Goal: Information Seeking & Learning: Compare options

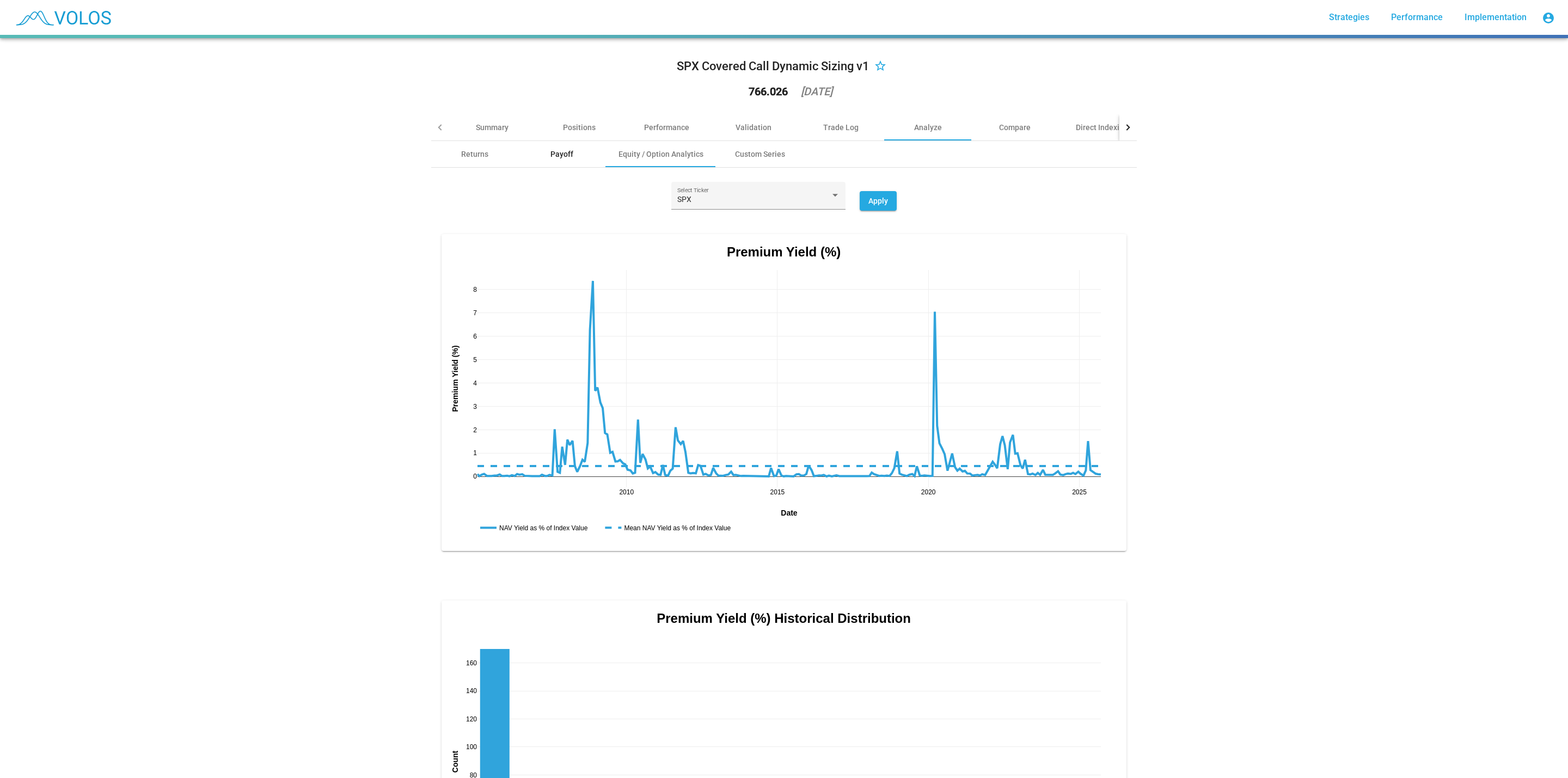
click at [544, 146] on div "Payoff" at bounding box center [561, 154] width 87 height 26
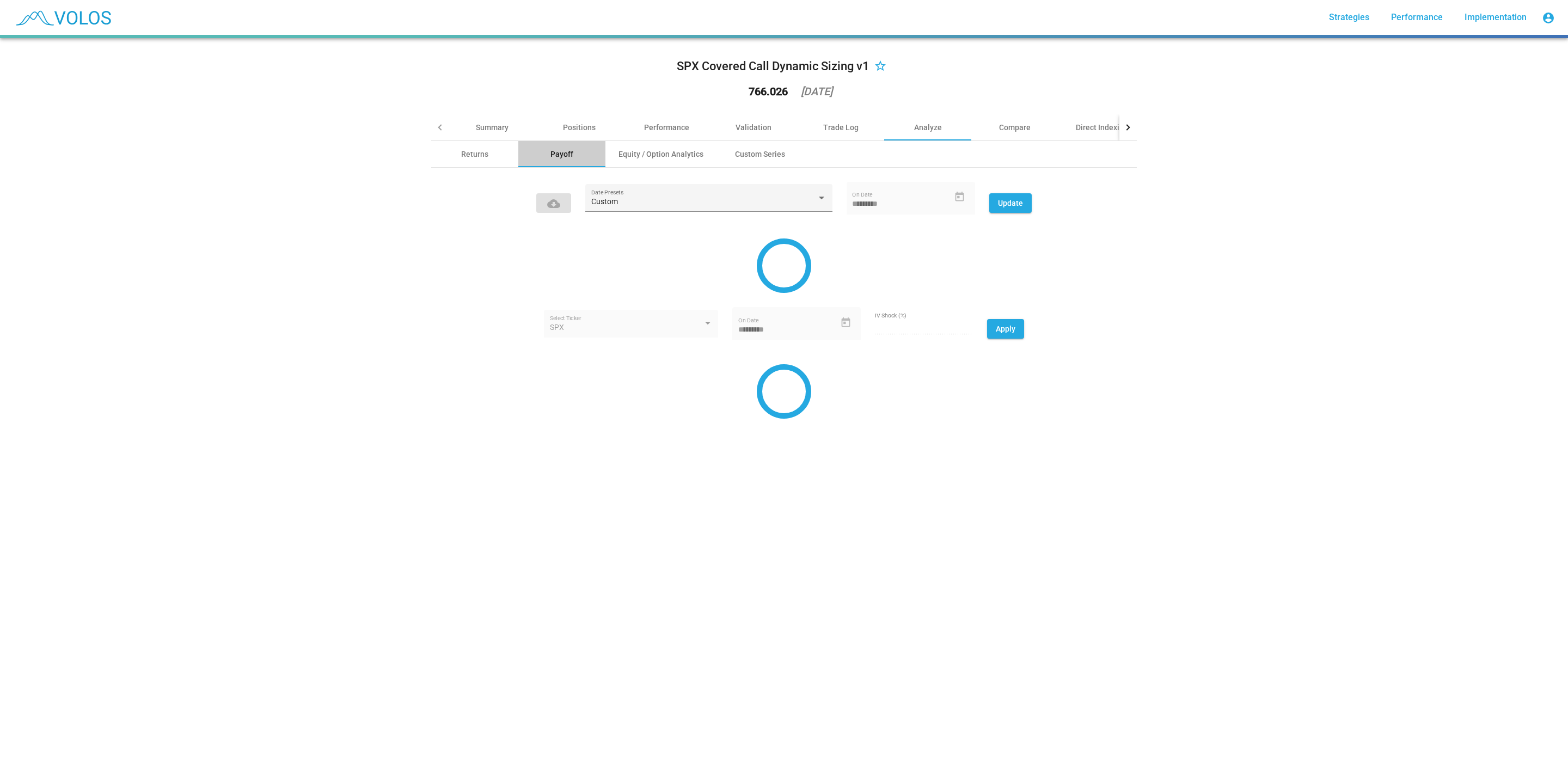
click at [544, 146] on div "Payoff" at bounding box center [561, 154] width 87 height 26
click at [491, 126] on div "Summary" at bounding box center [492, 127] width 32 height 11
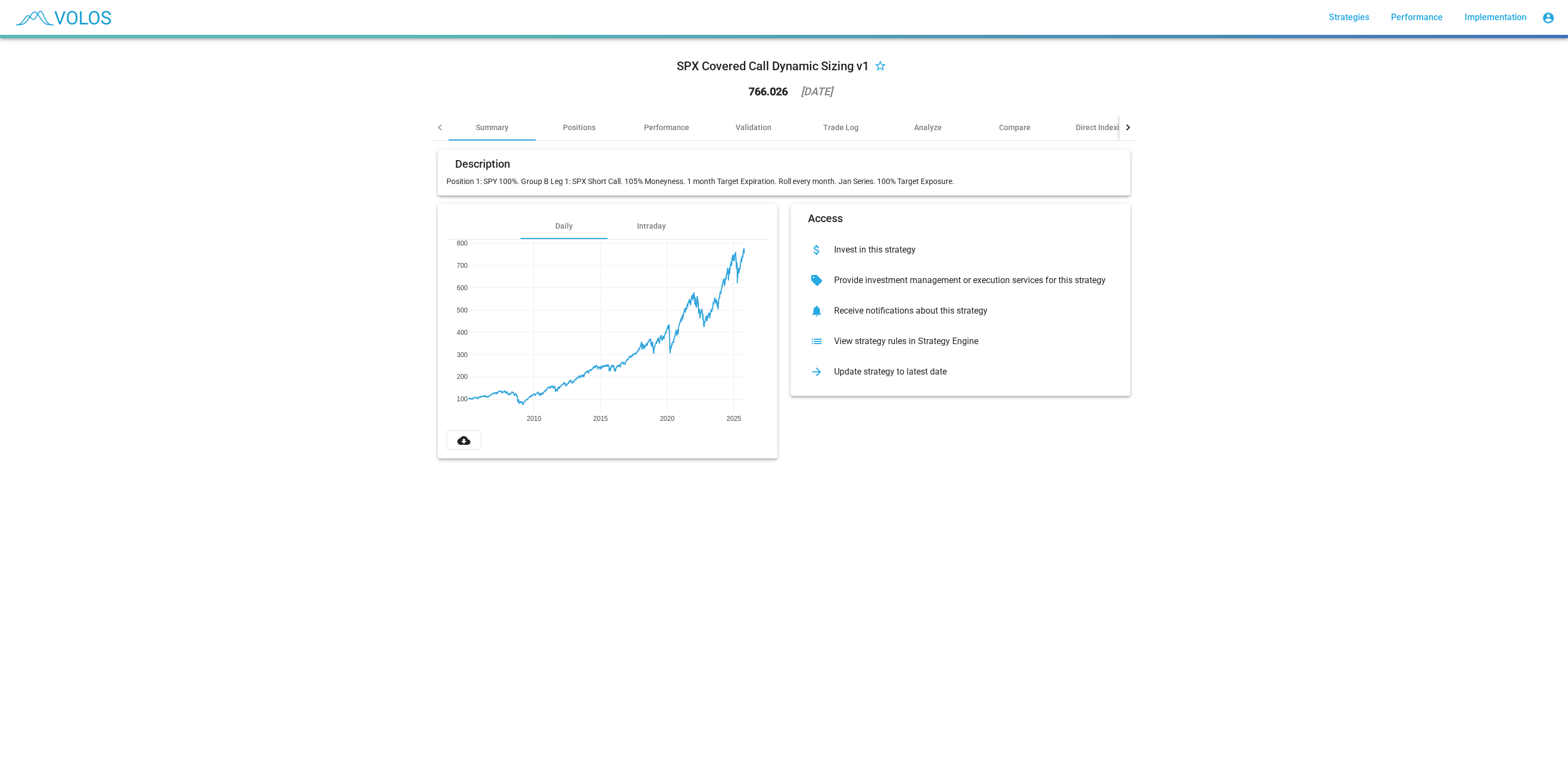
click at [265, 218] on div "SPX Covered Call Dynamic Sizing v1 star_border 766.026 [DATE] Summary Positions…" at bounding box center [784, 408] width 1568 height 740
click at [644, 125] on div "Performance" at bounding box center [667, 127] width 45 height 11
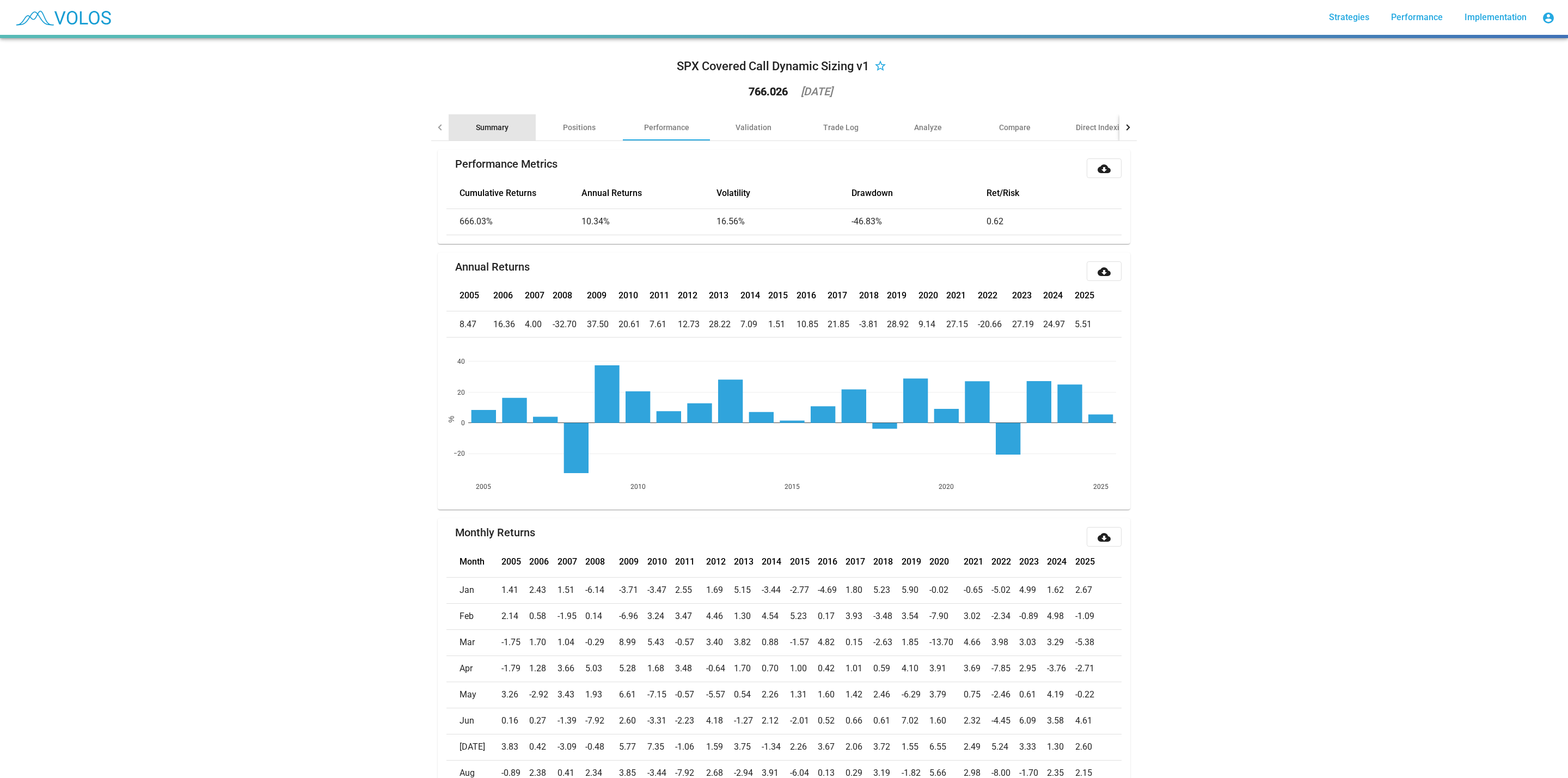
click at [498, 126] on div "Summary" at bounding box center [492, 127] width 32 height 11
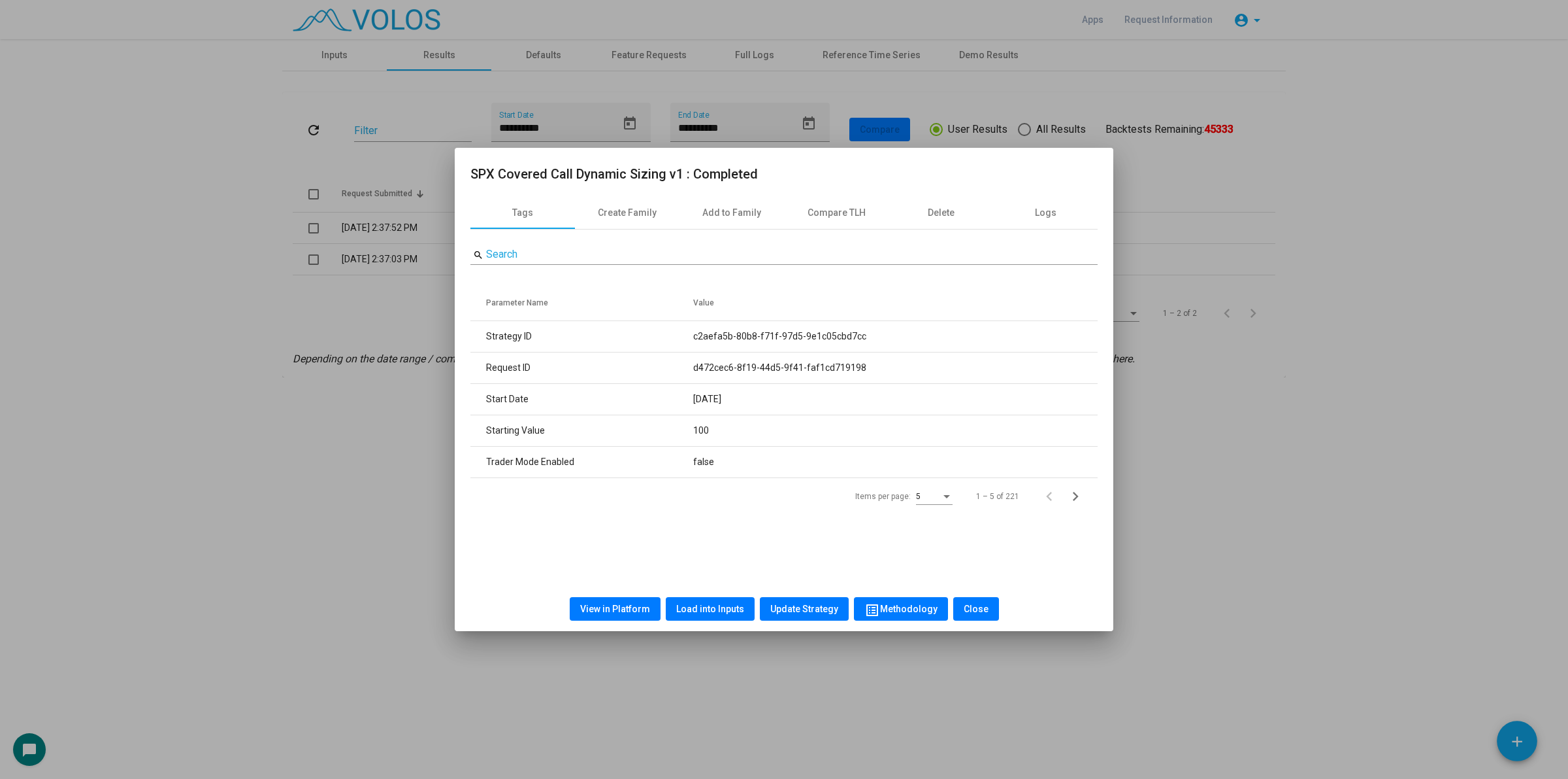
drag, startPoint x: 0, startPoint y: 0, endPoint x: 271, endPoint y: 233, distance: 357.4
click at [271, 233] on div at bounding box center [784, 389] width 1568 height 779
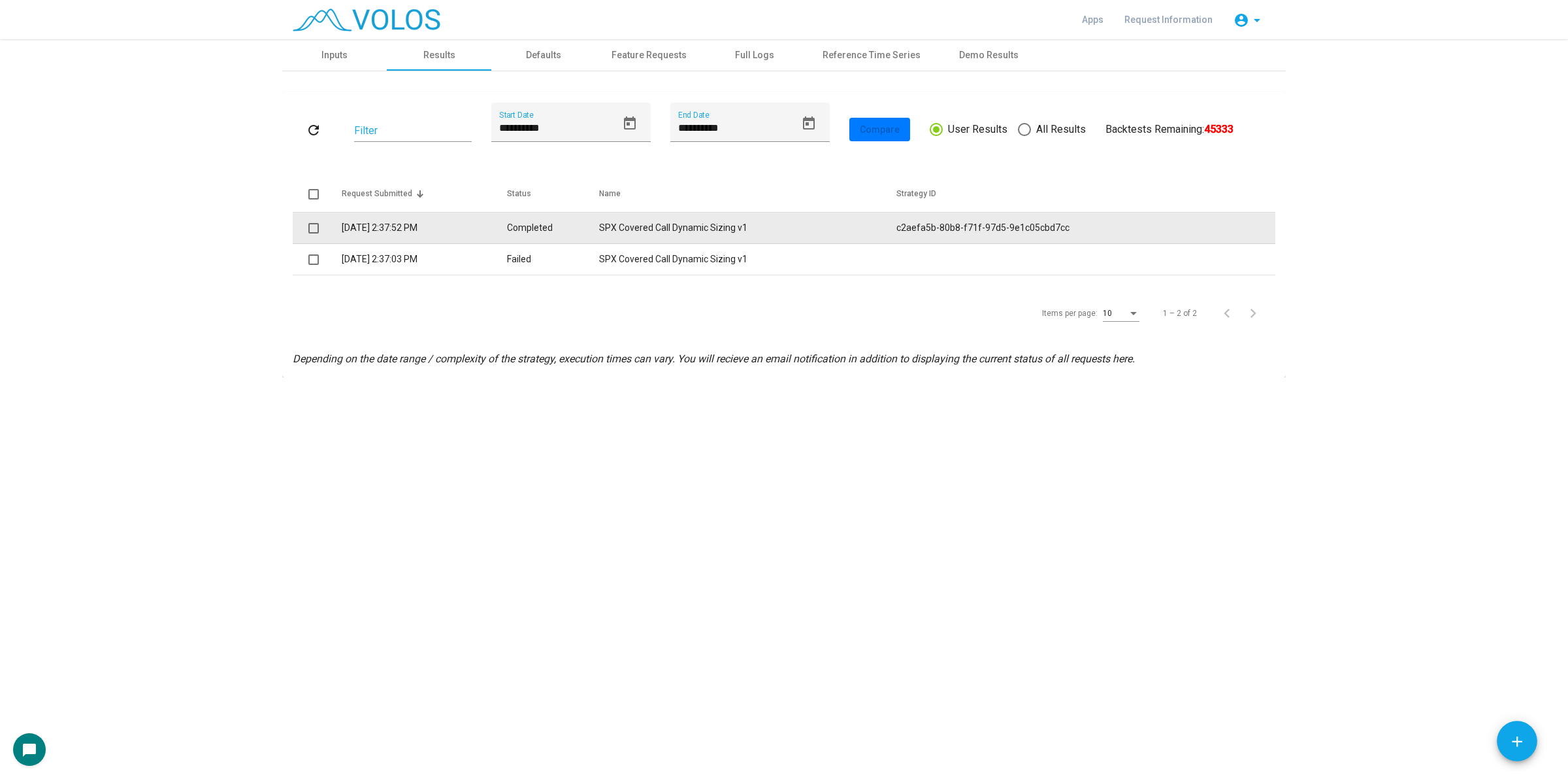
click at [315, 230] on span at bounding box center [314, 229] width 11 height 11
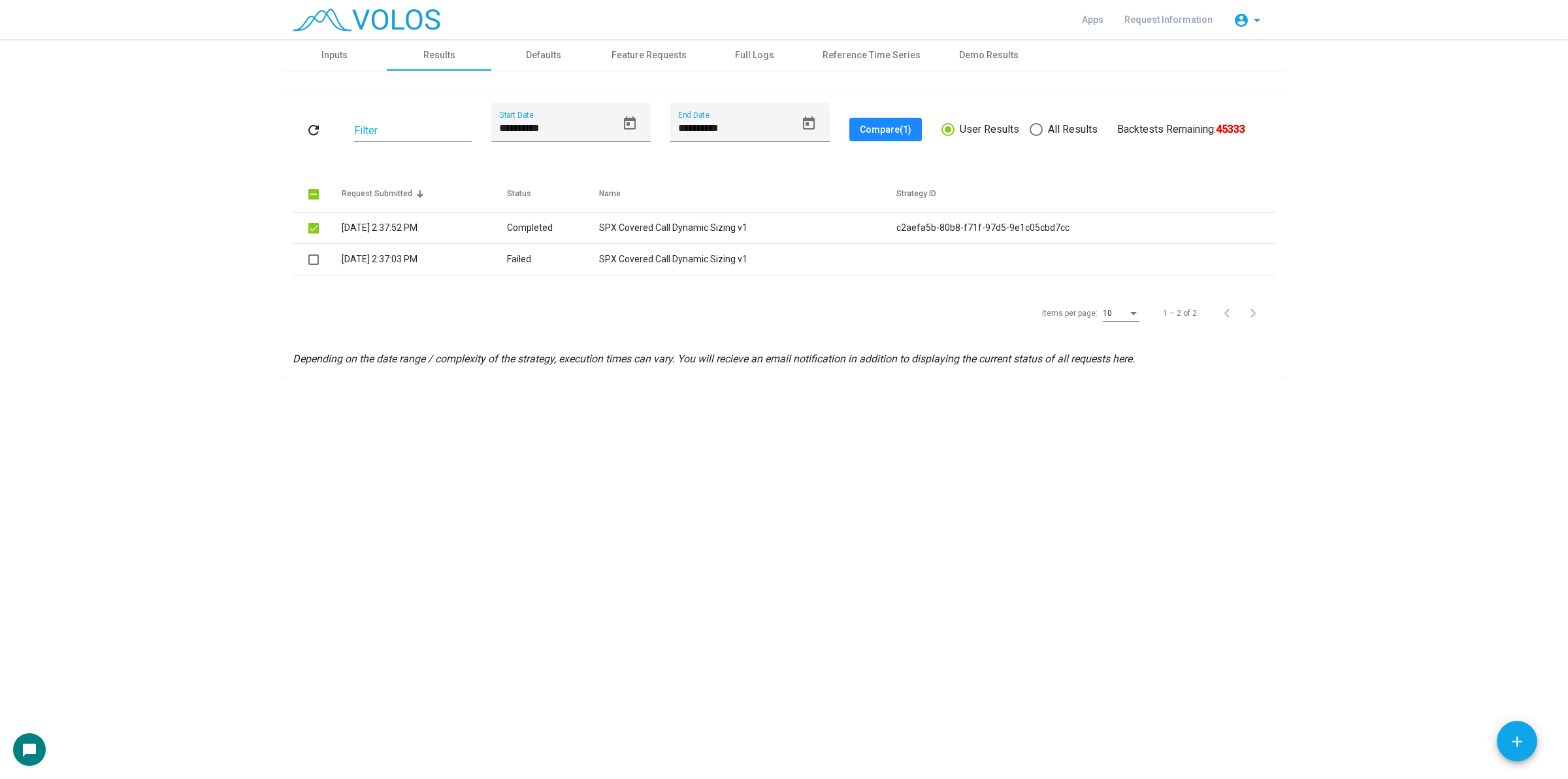
click at [863, 121] on button "Compare (1)" at bounding box center [886, 130] width 73 height 24
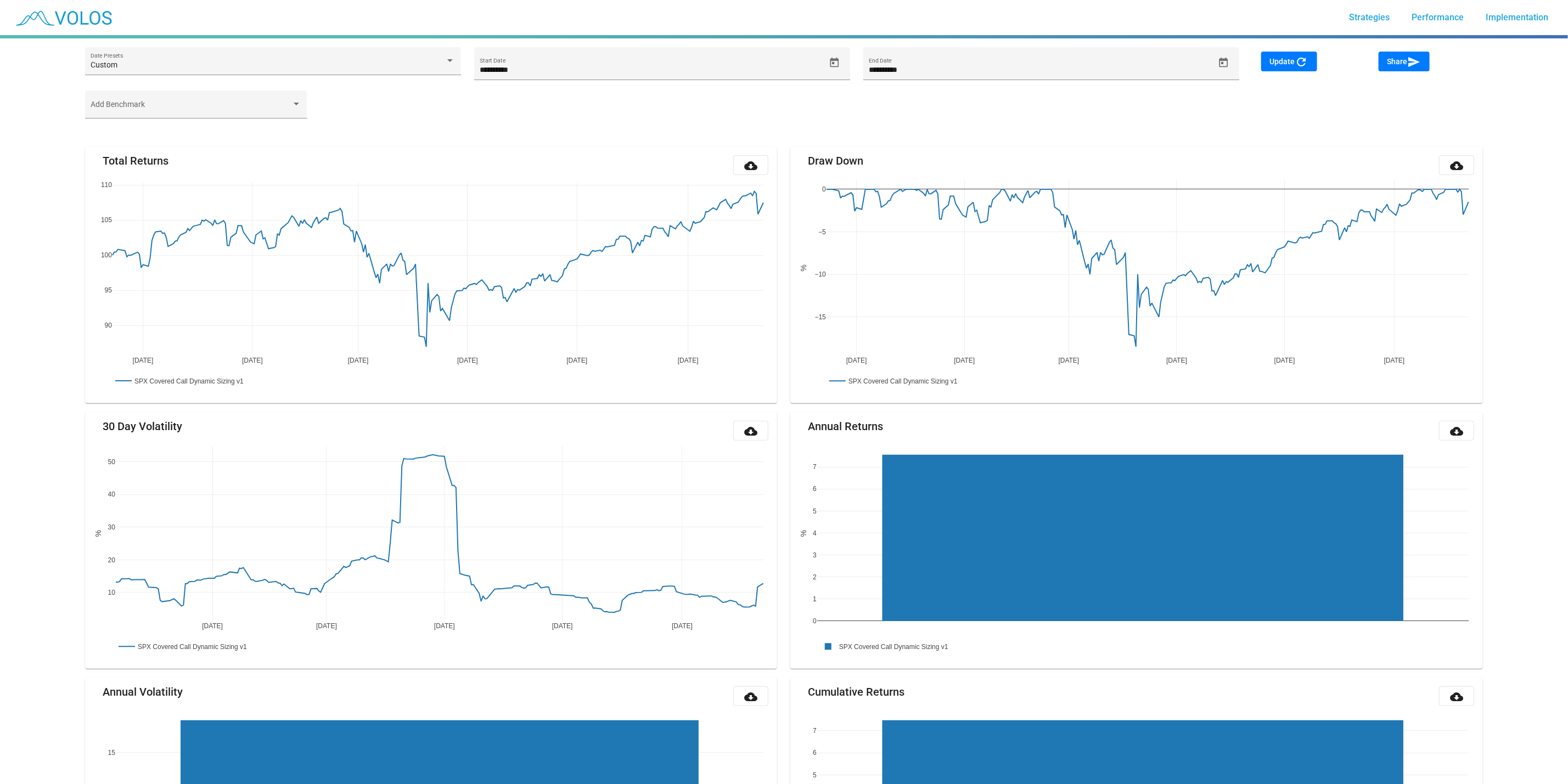
drag, startPoint x: 0, startPoint y: 0, endPoint x: 246, endPoint y: 121, distance: 274.1
click at [246, 121] on div "Add Benchmark" at bounding box center [196, 110] width 222 height 38
click at [266, 96] on div "Add Benchmark" at bounding box center [196, 107] width 211 height 23
click at [246, 117] on span "SPY" at bounding box center [198, 108] width 215 height 23
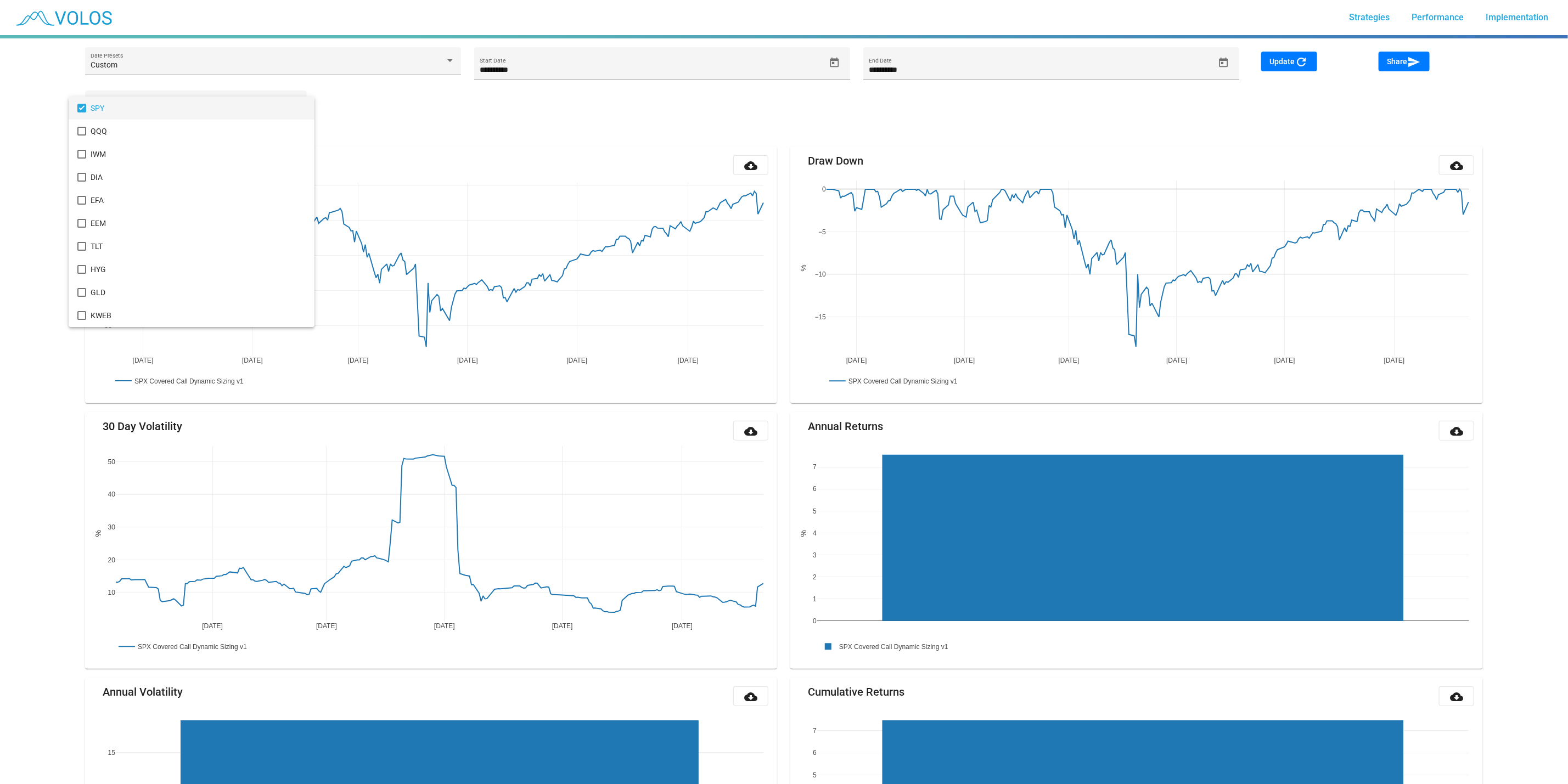
click at [580, 139] on div at bounding box center [784, 392] width 1568 height 784
click at [1292, 58] on span "Update refresh" at bounding box center [1289, 62] width 38 height 9
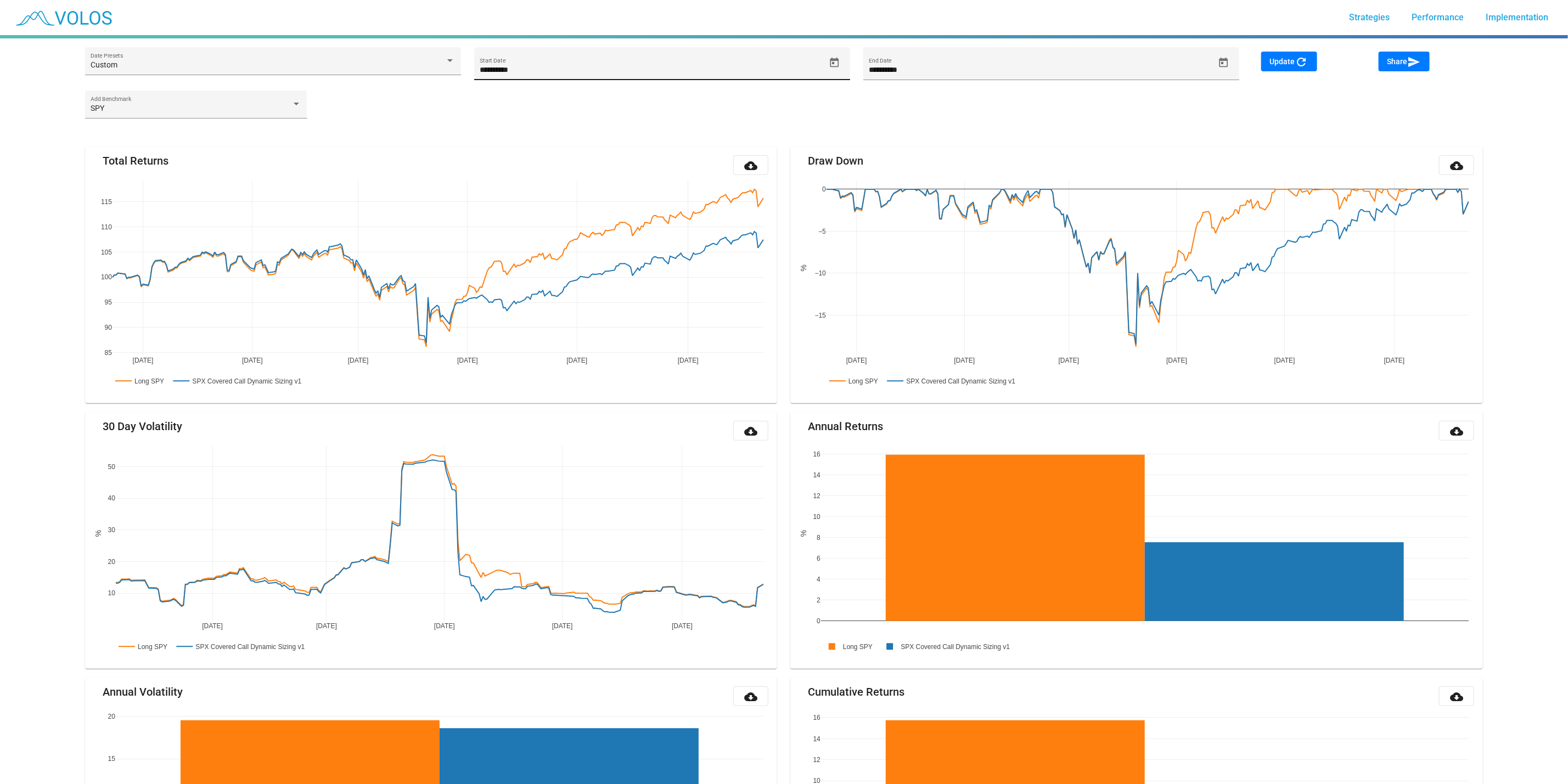
click at [823, 63] on div "**********" at bounding box center [652, 69] width 345 height 23
click at [833, 61] on icon "Open calendar" at bounding box center [834, 62] width 11 height 11
click at [495, 97] on button "OCT 2024" at bounding box center [502, 103] width 49 height 22
click at [488, 139] on div "2016" at bounding box center [497, 137] width 34 height 20
click at [491, 148] on td "JAN" at bounding box center [498, 159] width 38 height 22
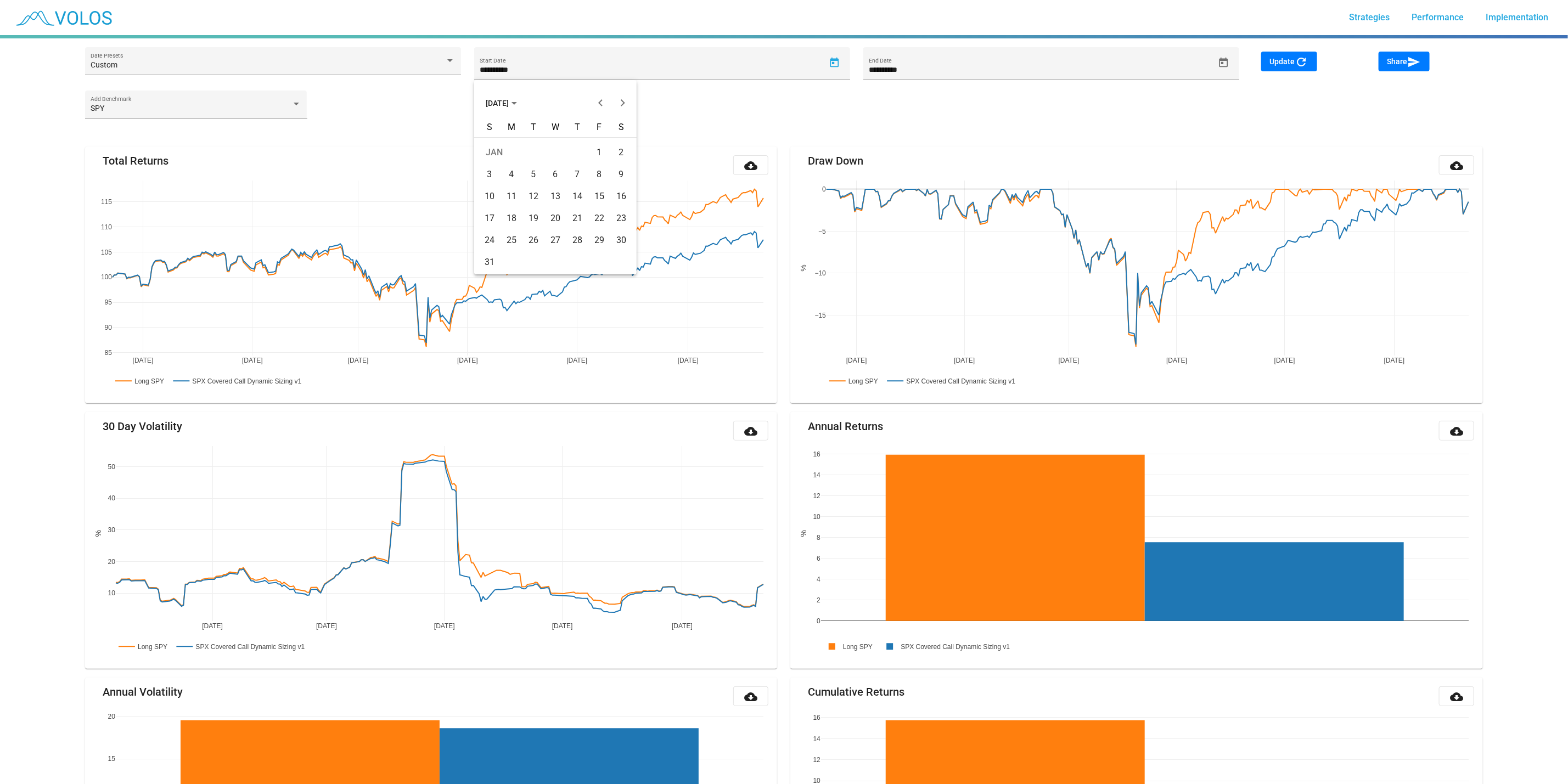
click at [509, 177] on div "4" at bounding box center [512, 174] width 20 height 20
click at [1295, 52] on button "Update refresh" at bounding box center [1289, 62] width 56 height 20
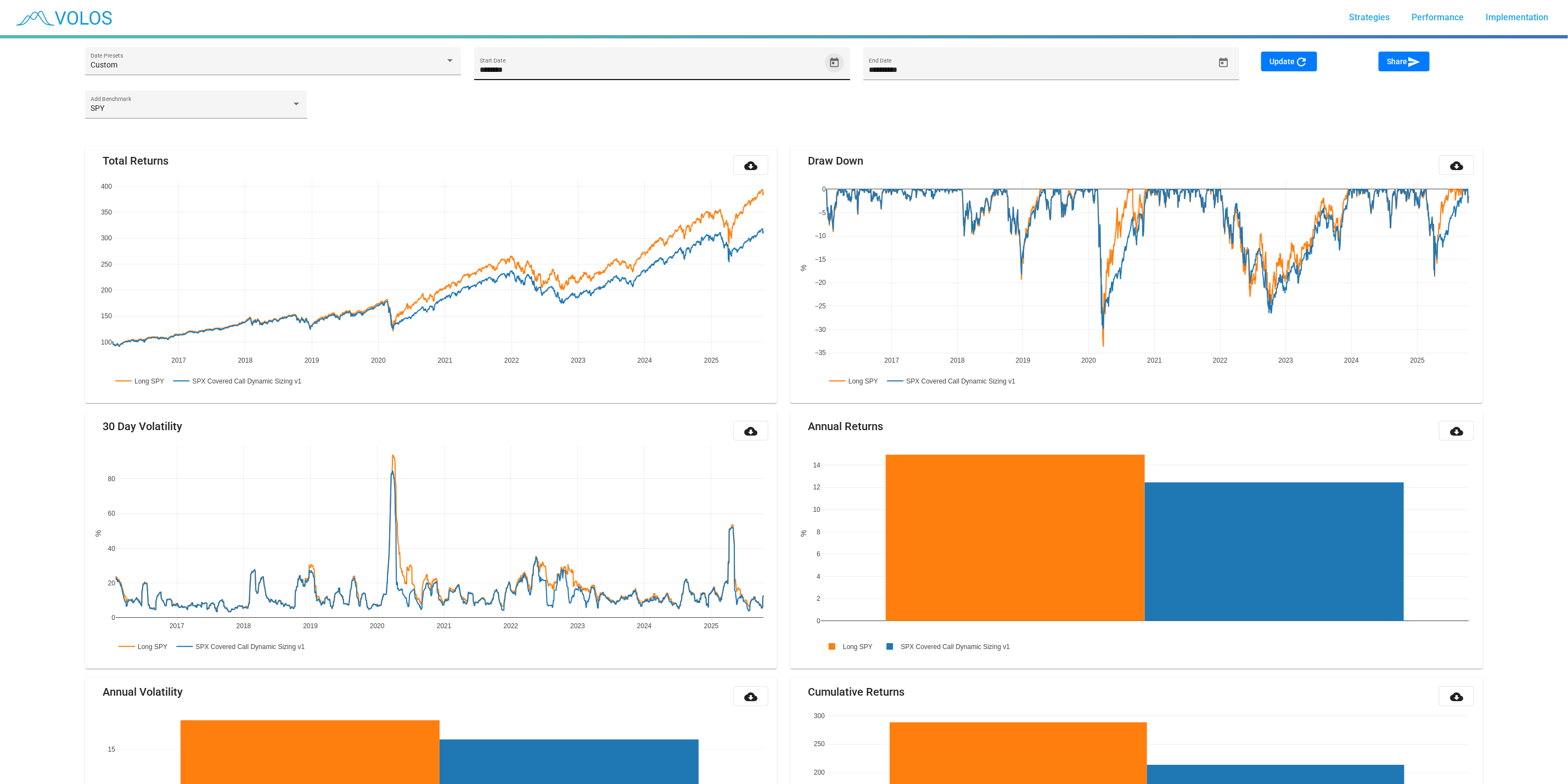
click at [832, 65] on icon "Open calendar" at bounding box center [834, 62] width 11 height 11
click at [512, 96] on button "JAN 2016" at bounding box center [502, 103] width 49 height 22
click at [593, 102] on button "Previous 20 years" at bounding box center [601, 103] width 22 height 22
click at [531, 204] on div "2005" at bounding box center [535, 203] width 34 height 20
click at [494, 168] on div "JAN" at bounding box center [497, 159] width 34 height 20
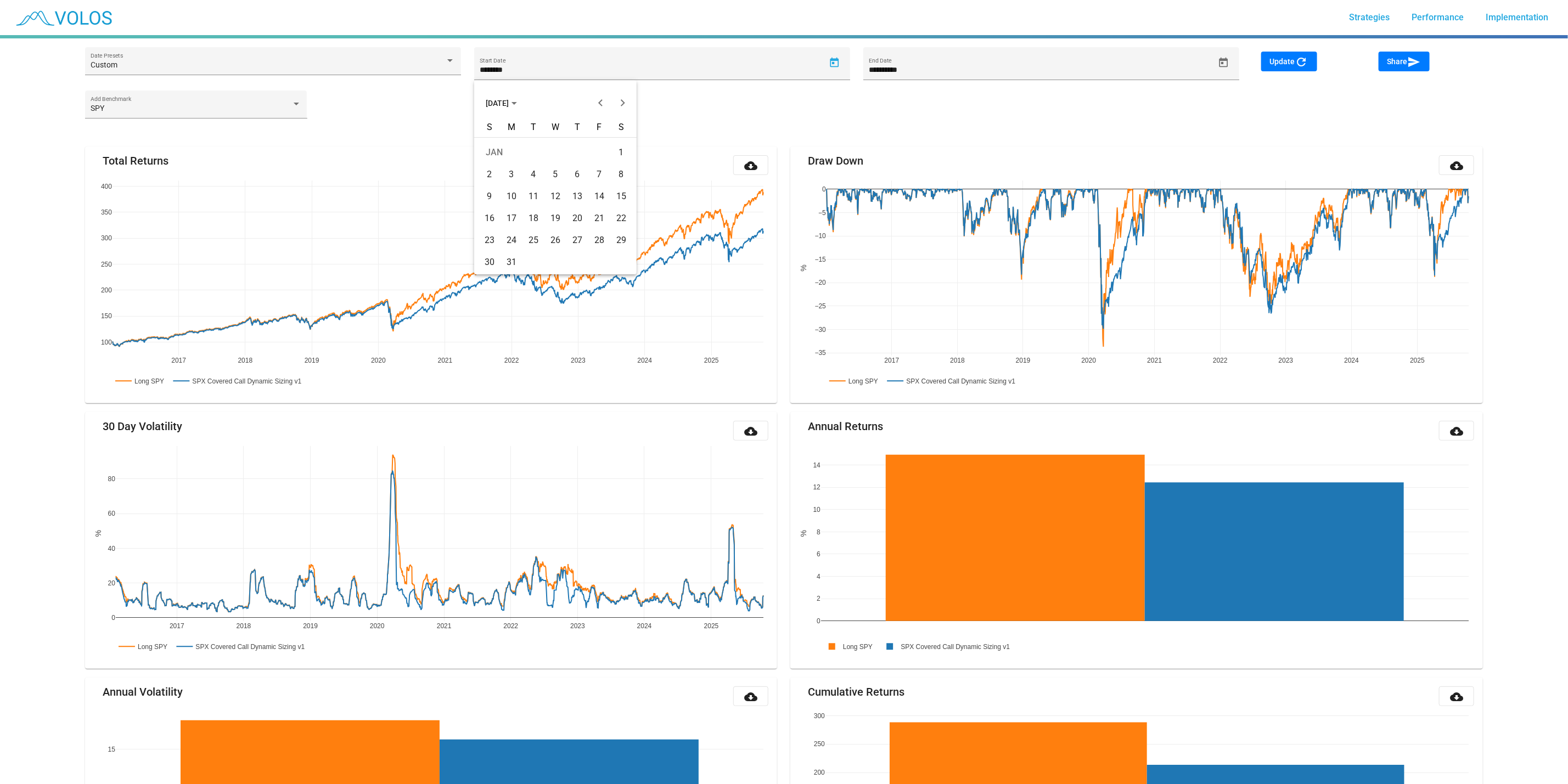
click at [494, 168] on div "2" at bounding box center [489, 174] width 20 height 20
click at [1312, 50] on div "**********" at bounding box center [784, 69] width 1411 height 43
click at [1304, 56] on mat-icon "refresh" at bounding box center [1301, 62] width 13 height 13
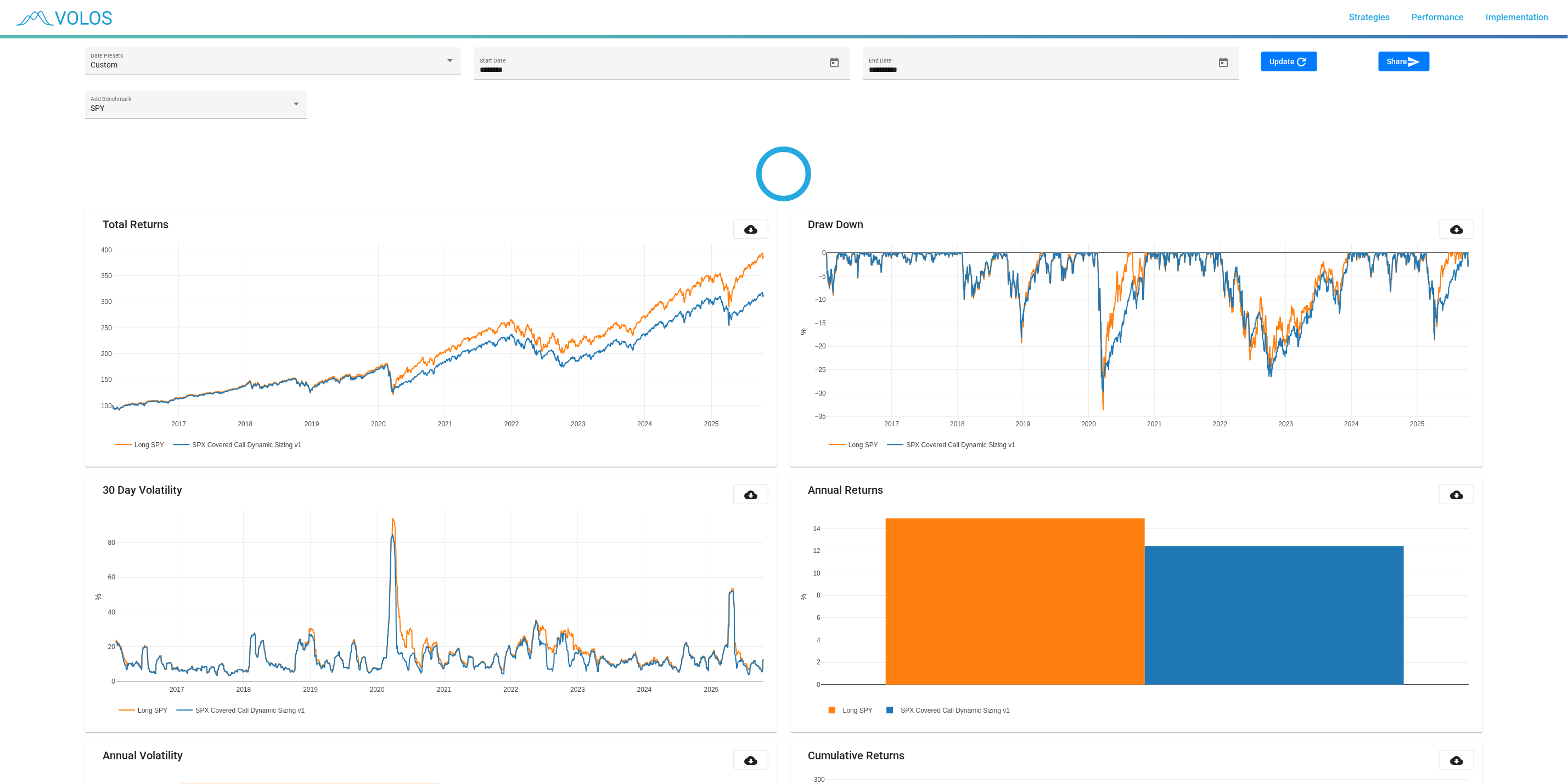
type input "*********"
